Goal: Task Accomplishment & Management: Use online tool/utility

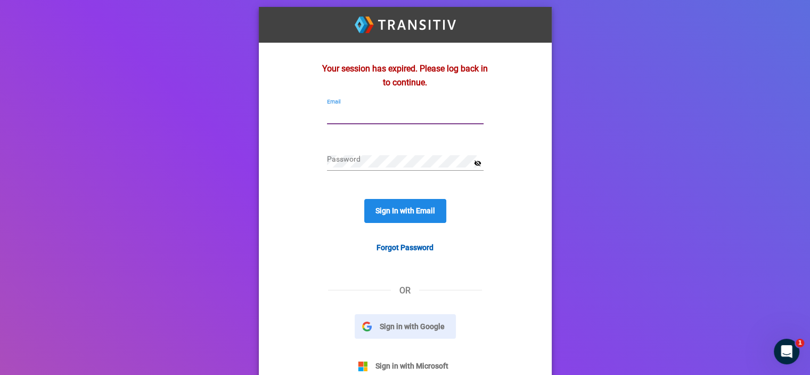
click at [436, 335] on button "Sign in with Google" at bounding box center [405, 326] width 101 height 25
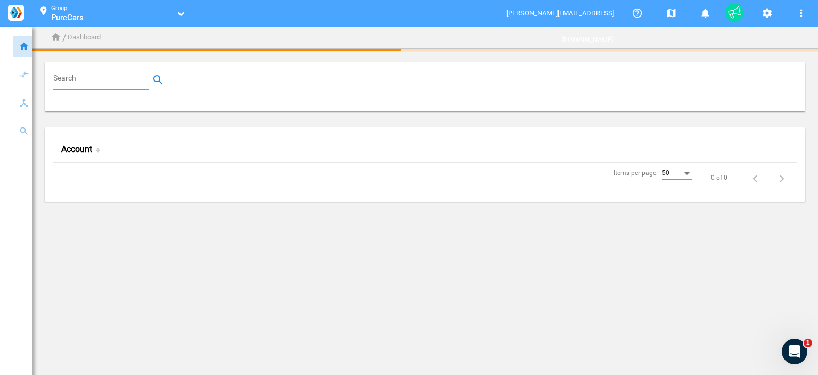
click at [121, 84] on input "Search" at bounding box center [103, 80] width 100 height 13
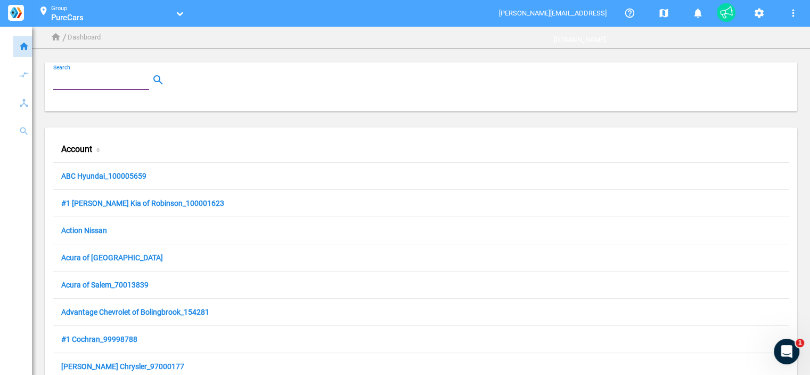
paste input "70010767"
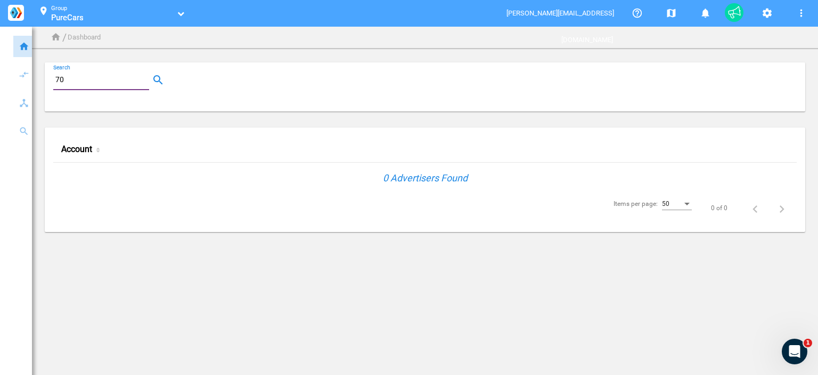
type input "7"
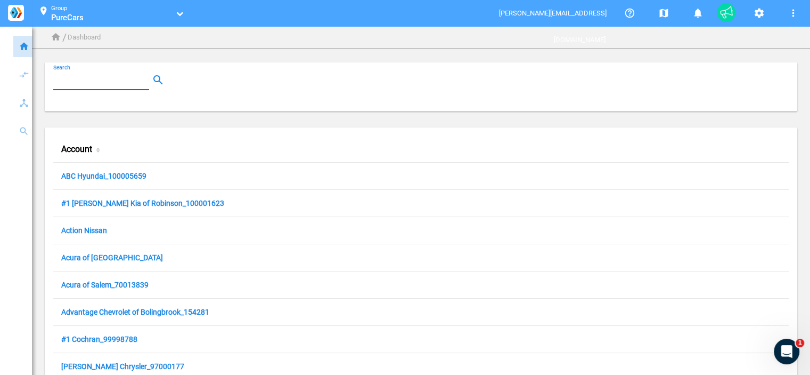
paste input "100001090"
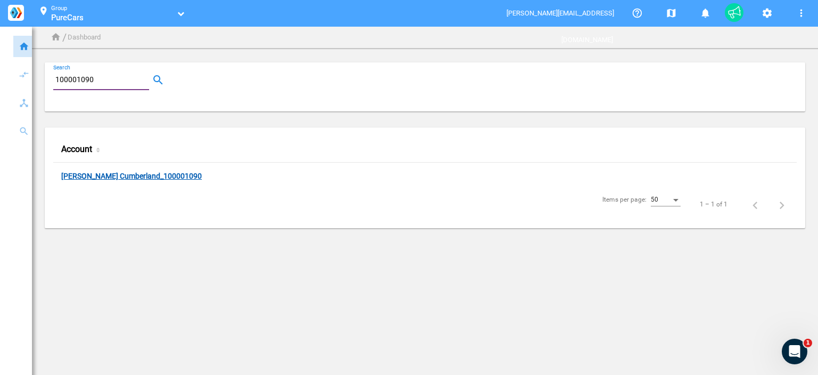
type input "100001090"
click at [130, 176] on link "[PERSON_NAME] Cumberland_100001090" at bounding box center [131, 177] width 141 height 10
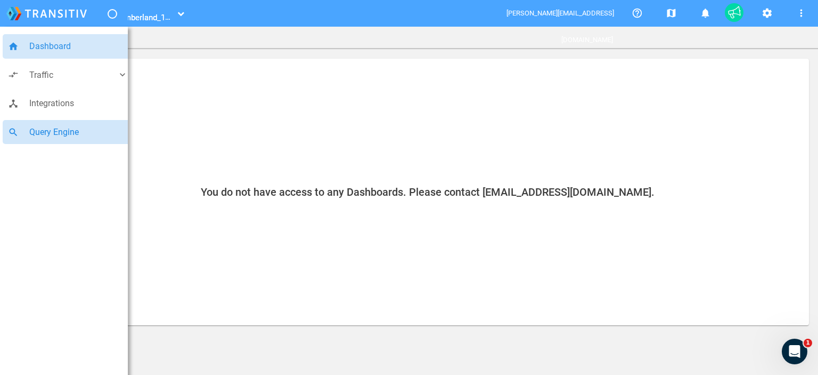
click at [74, 129] on span "Query Engine" at bounding box center [78, 132] width 99 height 14
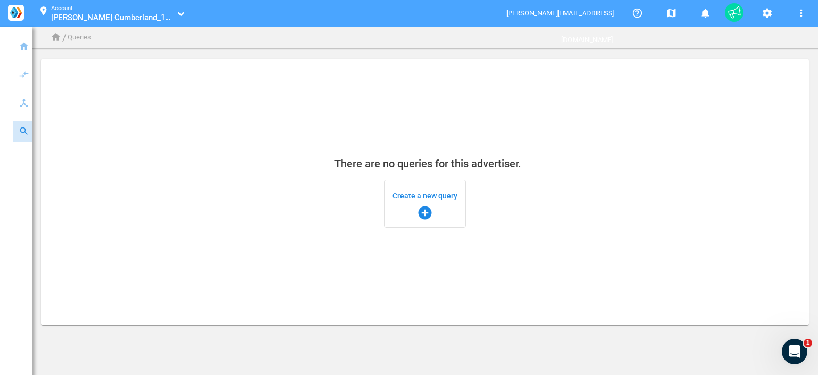
click at [406, 196] on span "Create a new query add_circle" at bounding box center [425, 203] width 65 height 34
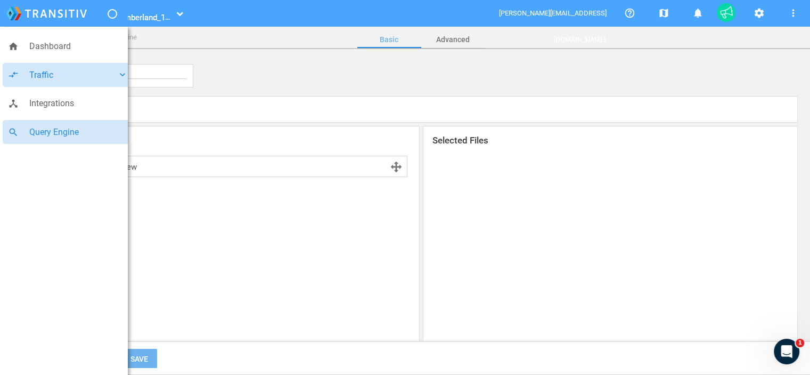
click at [43, 80] on span "Traffic" at bounding box center [73, 75] width 88 height 14
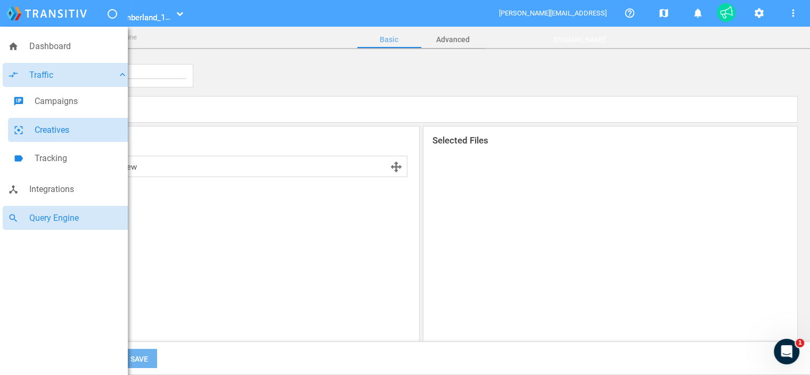
click at [85, 126] on span "Creatives" at bounding box center [81, 130] width 93 height 14
